Goal: Task Accomplishment & Management: Use online tool/utility

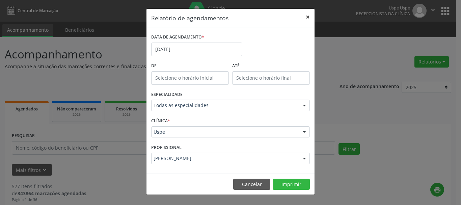
drag, startPoint x: 0, startPoint y: 0, endPoint x: 191, endPoint y: 95, distance: 213.0
click at [310, 18] on button "×" at bounding box center [308, 17] width 14 height 17
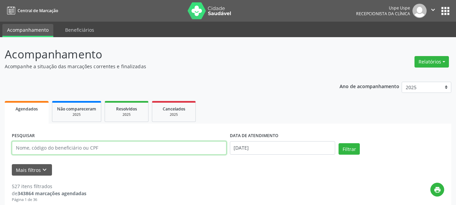
paste input "[PERSON_NAME]"
type input "[PERSON_NAME]"
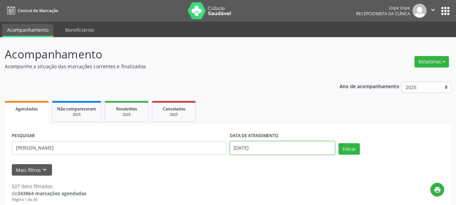
click at [250, 153] on input "[DATE]" at bounding box center [283, 148] width 106 height 14
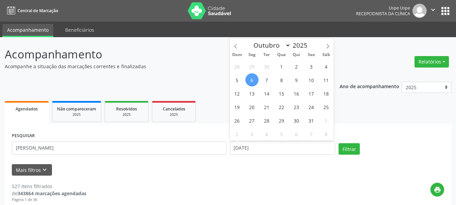
click at [248, 84] on span "6" at bounding box center [251, 79] width 13 height 13
type input "[DATE]"
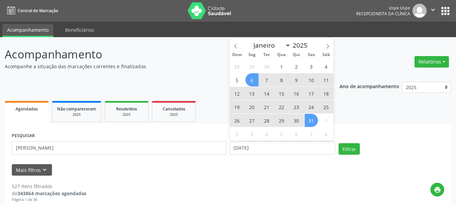
click at [309, 119] on span "31" at bounding box center [311, 120] width 13 height 13
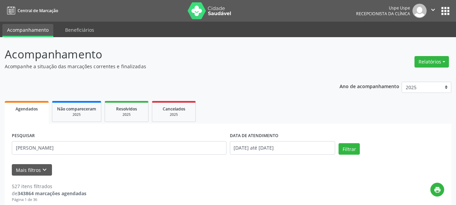
click at [375, 157] on div "Filtrar" at bounding box center [391, 151] width 109 height 16
click at [354, 152] on button "Filtrar" at bounding box center [349, 148] width 21 height 11
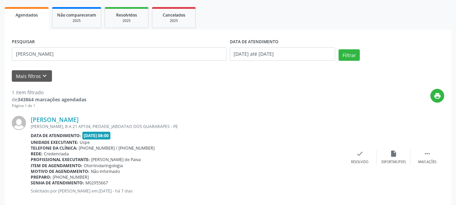
scroll to position [106, 0]
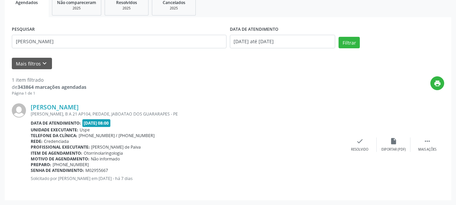
click at [69, 101] on div "[PERSON_NAME] [PERSON_NAME], B A 21 AP104, PIEDADE, JABOATAO DOS GUARARAPES - P…" at bounding box center [228, 144] width 432 height 97
click at [69, 102] on div "[PERSON_NAME] [PERSON_NAME], B A 21 AP104, PIEDADE, JABOATAO DOS GUARARAPES - P…" at bounding box center [228, 144] width 432 height 97
click at [75, 109] on link "[PERSON_NAME]" at bounding box center [55, 106] width 48 height 7
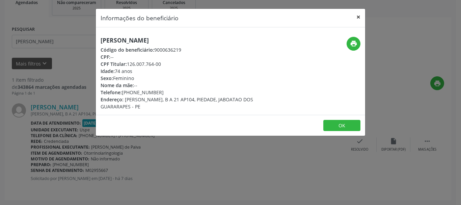
click at [358, 12] on button "×" at bounding box center [359, 17] width 14 height 17
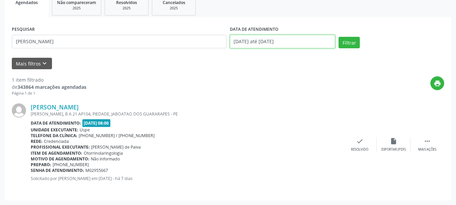
click at [269, 45] on input "[DATE] até [DATE]" at bounding box center [283, 42] width 106 height 14
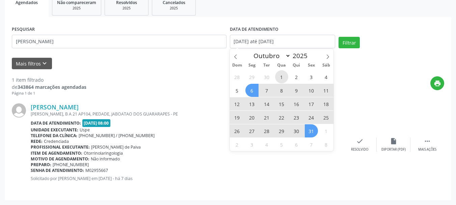
click at [282, 76] on span "1" at bounding box center [281, 76] width 13 height 13
type input "[DATE]"
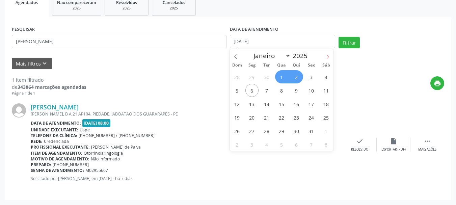
click at [328, 57] on icon at bounding box center [327, 56] width 5 height 5
select select "11"
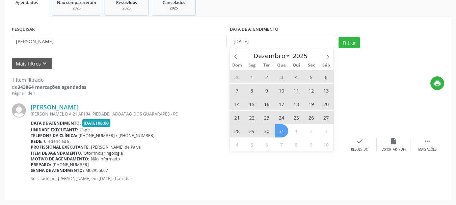
click at [278, 133] on span "31" at bounding box center [281, 130] width 13 height 13
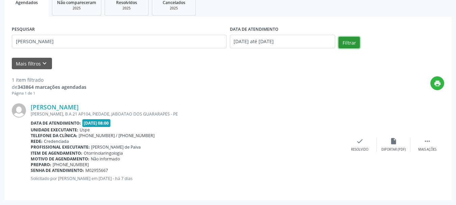
click at [343, 43] on button "Filtrar" at bounding box center [349, 42] width 21 height 11
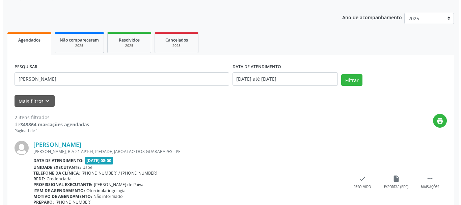
scroll to position [1, 0]
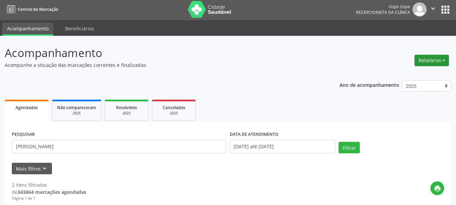
click at [430, 60] on button "Relatórios" at bounding box center [432, 60] width 34 height 11
click at [419, 75] on link "Agendamentos" at bounding box center [413, 74] width 73 height 9
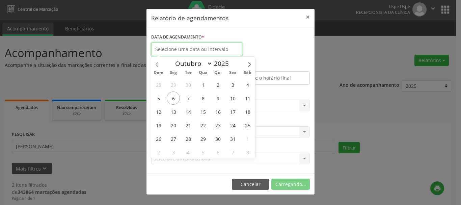
click at [221, 51] on input "text" at bounding box center [196, 50] width 91 height 14
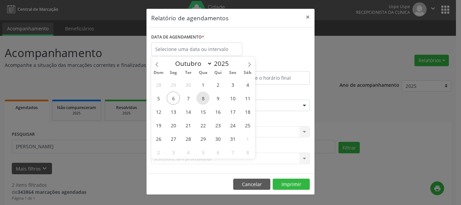
click at [203, 97] on span "8" at bounding box center [202, 97] width 13 height 13
type input "08/10/2025"
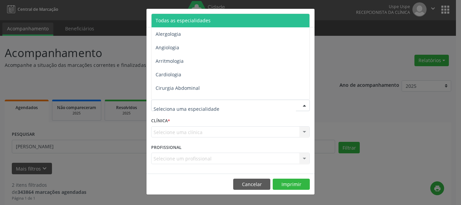
click at [181, 19] on span "Todas as especialidades" at bounding box center [183, 20] width 55 height 6
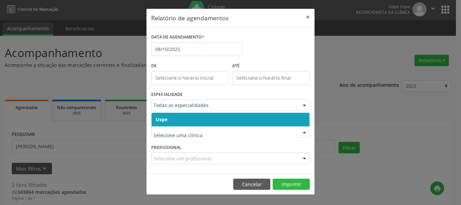
click at [163, 116] on span "Uspe" at bounding box center [162, 119] width 12 height 6
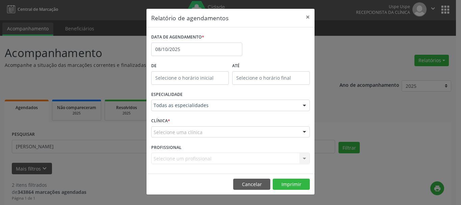
click at [163, 116] on span "Uspe" at bounding box center [161, 119] width 11 height 6
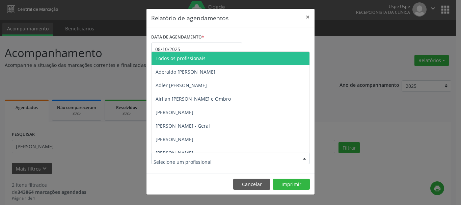
click at [159, 155] on input "text" at bounding box center [225, 162] width 142 height 14
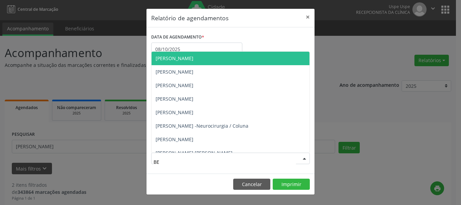
type input "BED"
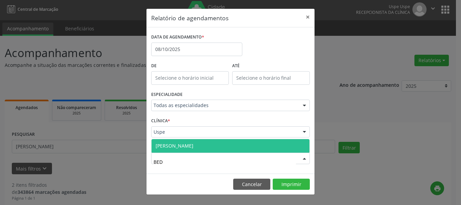
click at [176, 145] on span "[PERSON_NAME]" at bounding box center [175, 145] width 38 height 6
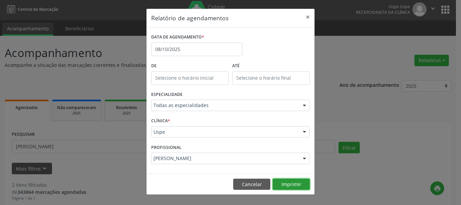
click at [289, 182] on button "Imprimir" at bounding box center [291, 184] width 37 height 11
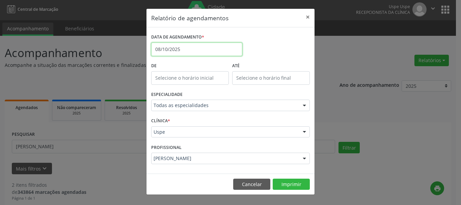
click at [194, 48] on input "08/10/2025" at bounding box center [196, 50] width 91 height 14
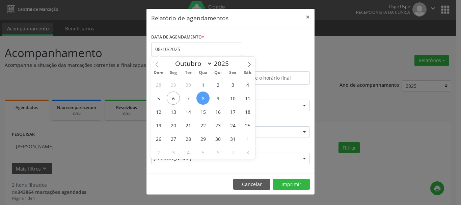
click at [208, 97] on span "8" at bounding box center [202, 97] width 13 height 13
type input "08/10/2025"
click at [208, 97] on span "8" at bounding box center [202, 97] width 13 height 13
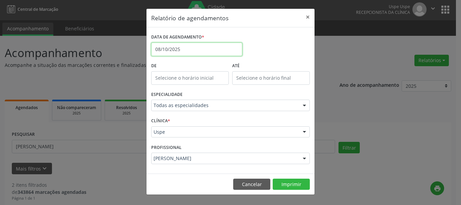
click at [206, 43] on input "08/10/2025" at bounding box center [196, 50] width 91 height 14
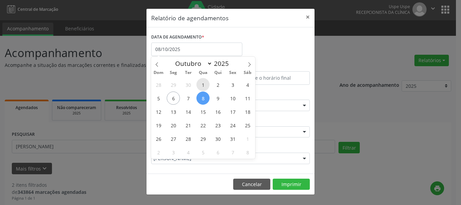
click at [200, 86] on span "1" at bounding box center [202, 84] width 13 height 13
type input "[DATE]"
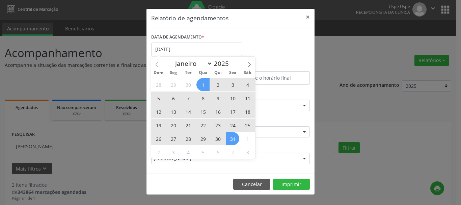
click at [235, 139] on span "31" at bounding box center [232, 138] width 13 height 13
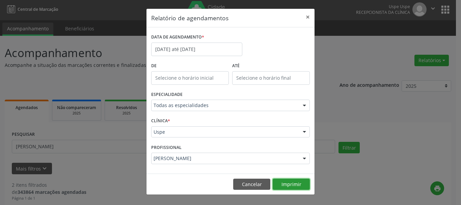
click at [305, 185] on button "Imprimir" at bounding box center [291, 184] width 37 height 11
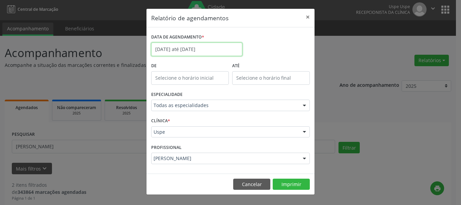
click at [203, 46] on input "[DATE] até [DATE]" at bounding box center [196, 50] width 91 height 14
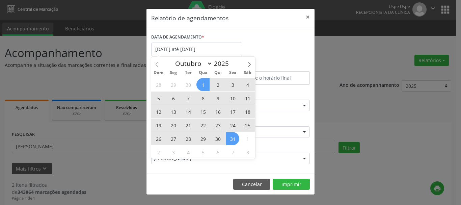
click at [188, 93] on span "7" at bounding box center [188, 97] width 13 height 13
type input "[DATE]"
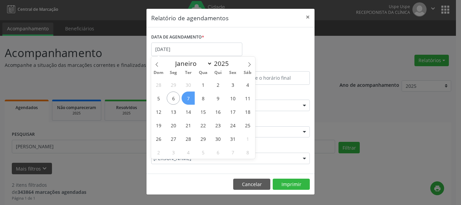
click at [188, 93] on span "7" at bounding box center [188, 97] width 13 height 13
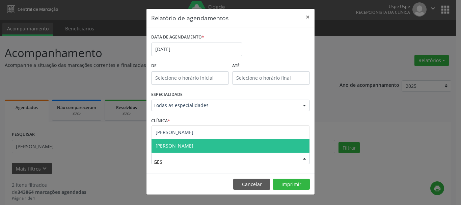
type input "GESC"
click at [182, 142] on span "[PERSON_NAME]" at bounding box center [175, 145] width 38 height 6
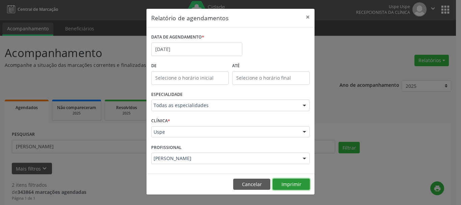
click at [292, 184] on button "Imprimir" at bounding box center [291, 184] width 37 height 11
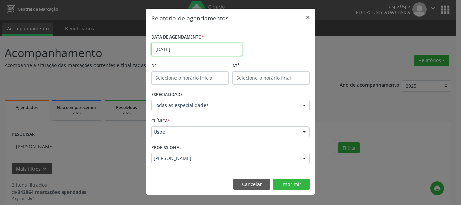
click at [196, 53] on input "[DATE]" at bounding box center [196, 50] width 91 height 14
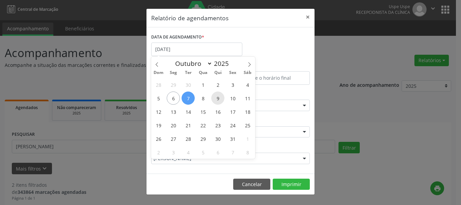
click at [217, 101] on span "9" at bounding box center [217, 97] width 13 height 13
type input "09/10/2025"
click at [217, 101] on span "9" at bounding box center [217, 97] width 13 height 13
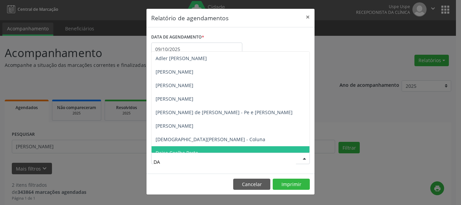
type input "DAN"
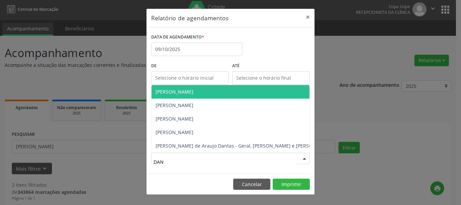
click at [186, 88] on span "[PERSON_NAME]" at bounding box center [245, 92] width 186 height 14
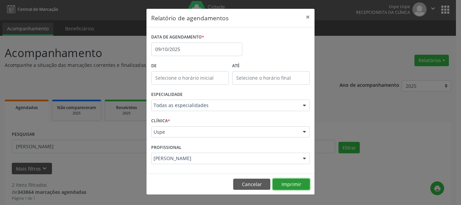
click at [291, 181] on button "Imprimir" at bounding box center [291, 184] width 37 height 11
